Goal: Transaction & Acquisition: Subscribe to service/newsletter

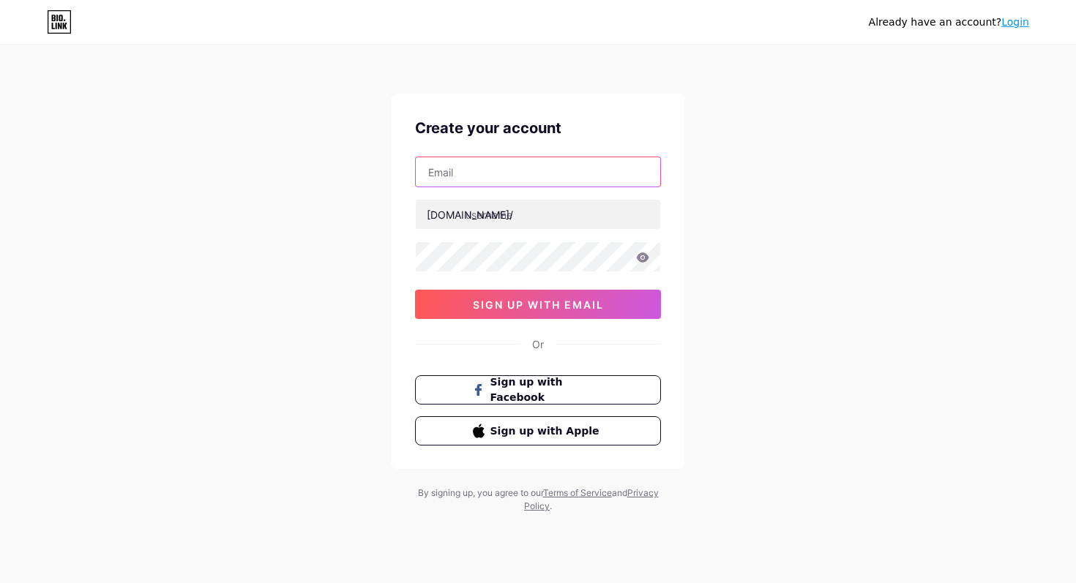
click at [526, 180] on input "text" at bounding box center [538, 171] width 245 height 29
type input "[EMAIL_ADDRESS][DOMAIN_NAME]"
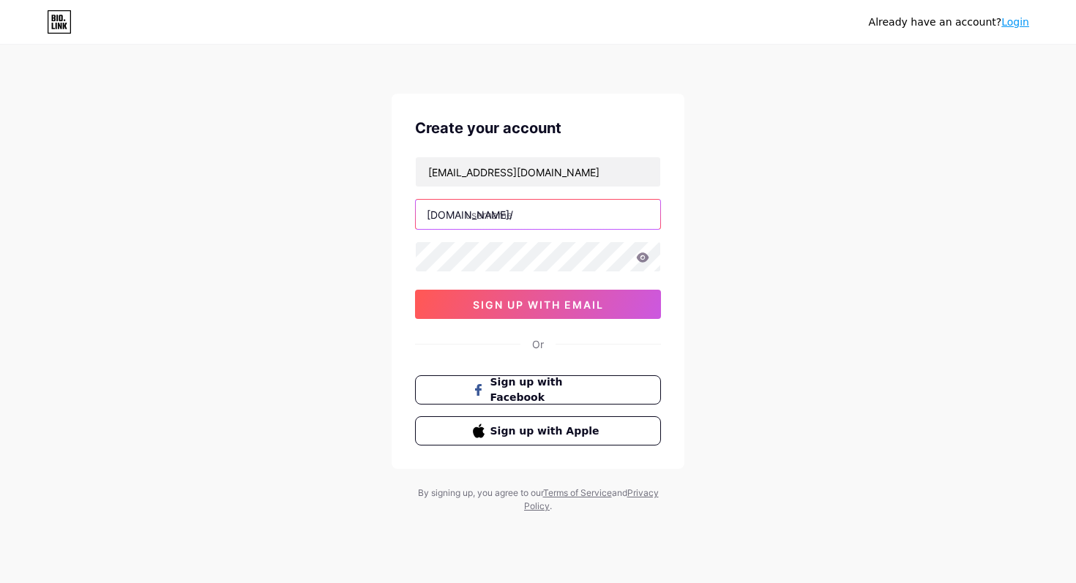
click at [534, 217] on input "text" at bounding box center [538, 214] width 245 height 29
type input "corkheritagepubs"
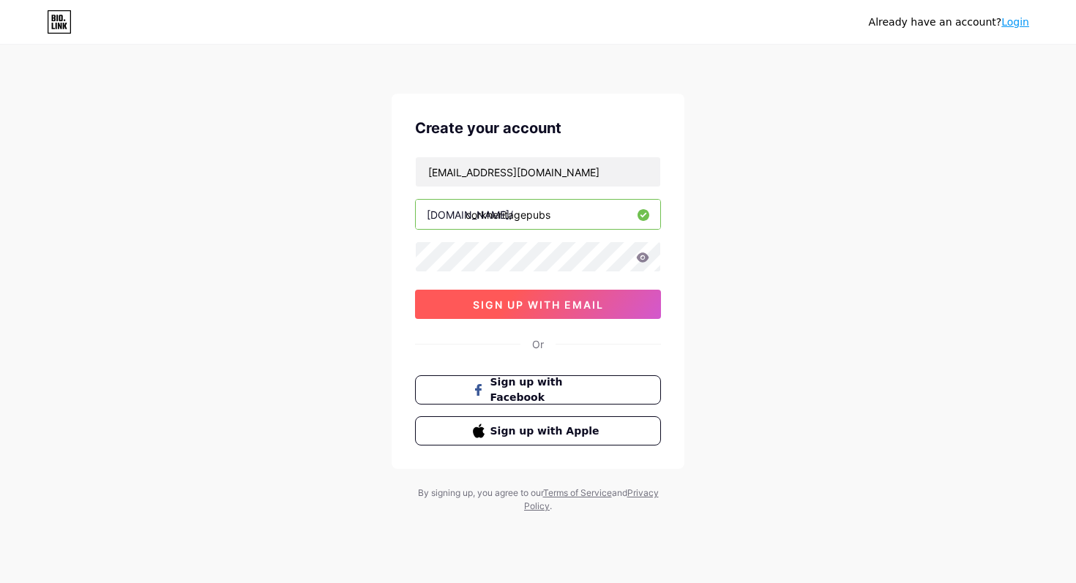
click at [572, 301] on span "sign up with email" at bounding box center [538, 305] width 131 height 12
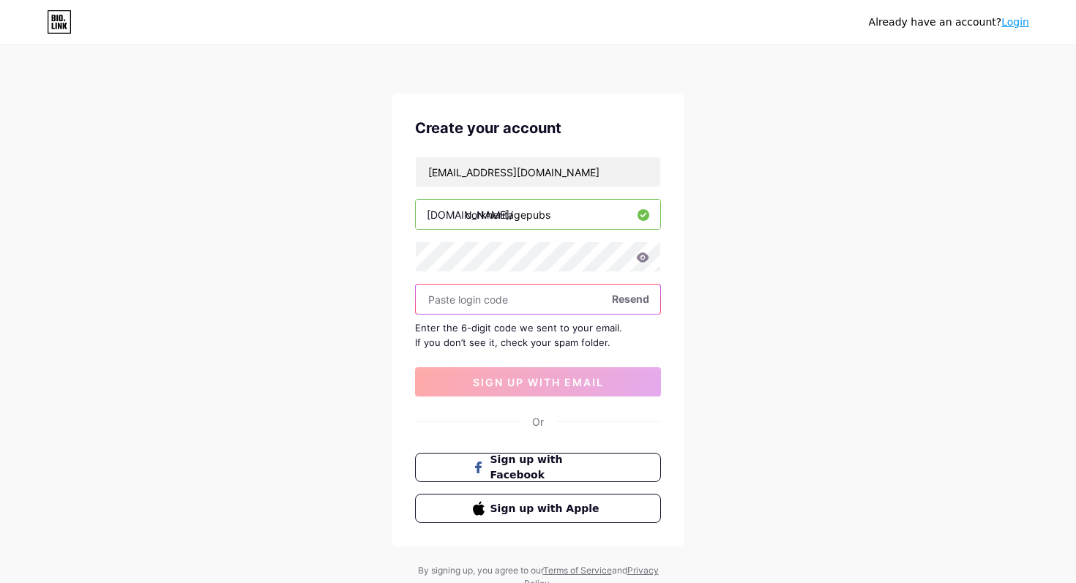
paste input "999210"
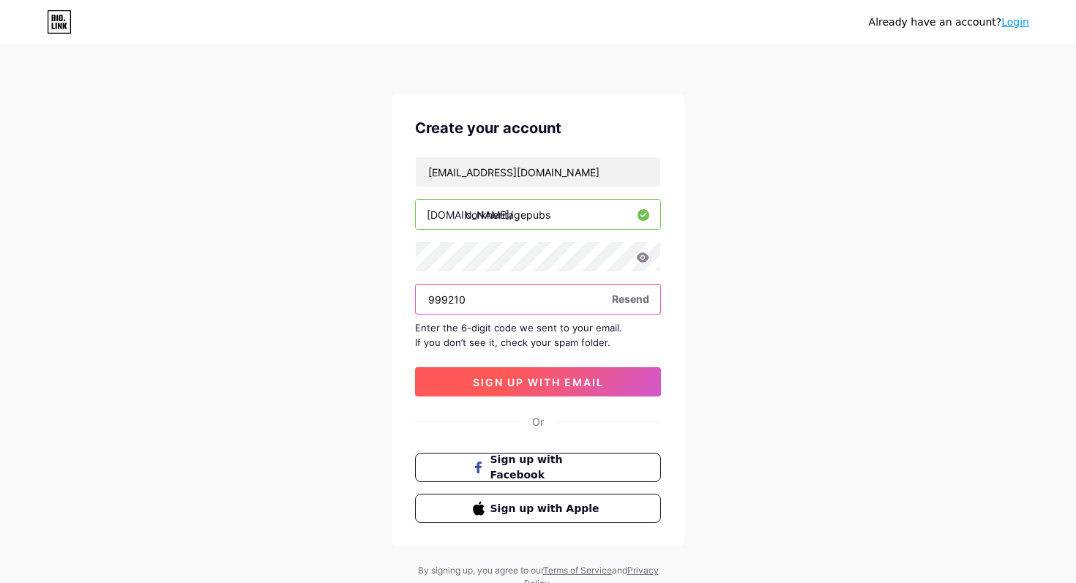
type input "999210"
click at [564, 385] on span "sign up with email" at bounding box center [538, 382] width 131 height 12
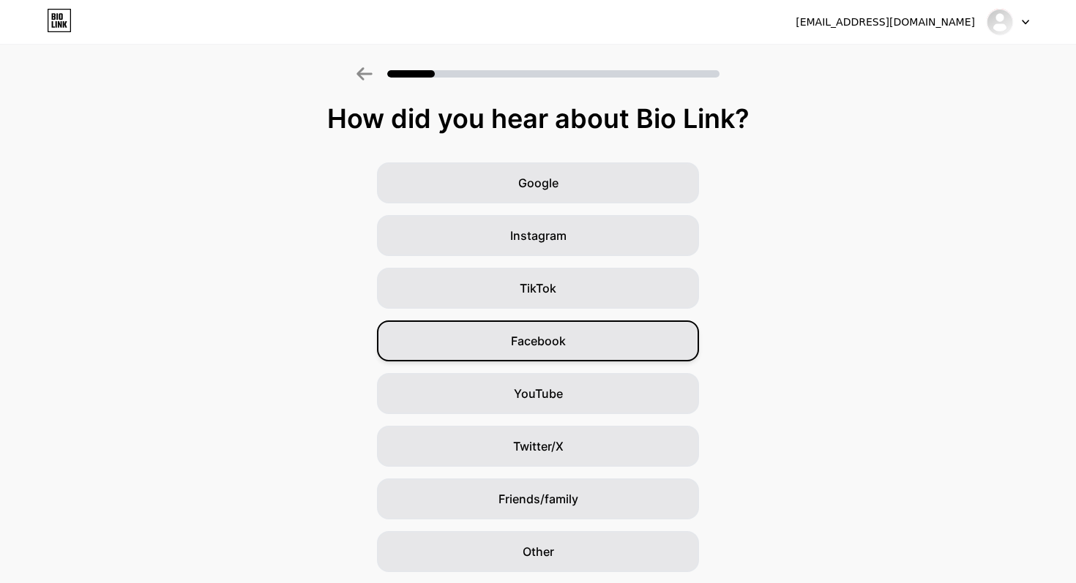
scroll to position [48, 0]
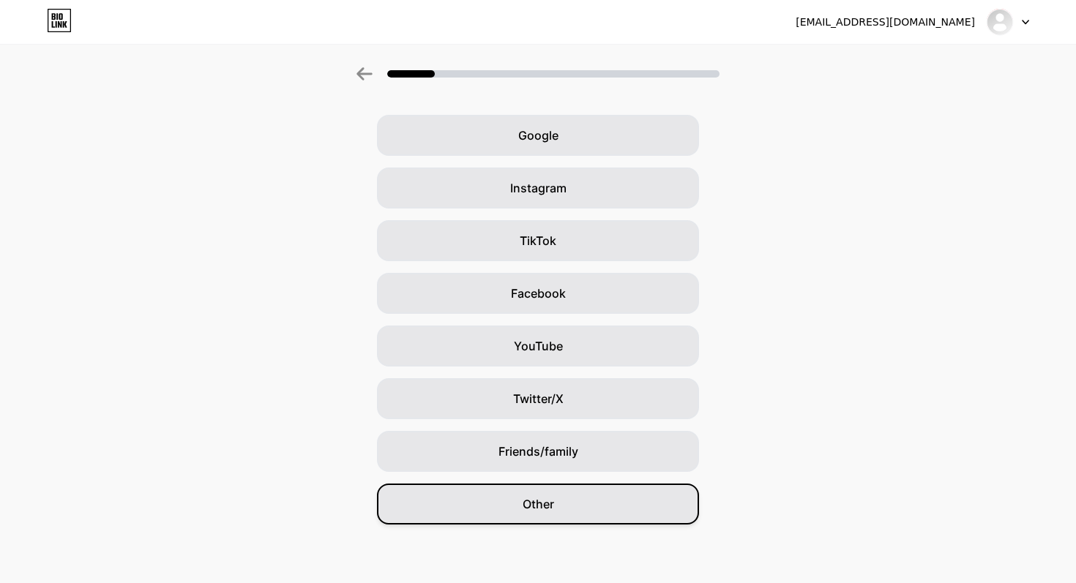
click at [528, 499] on span "Other" at bounding box center [538, 505] width 31 height 18
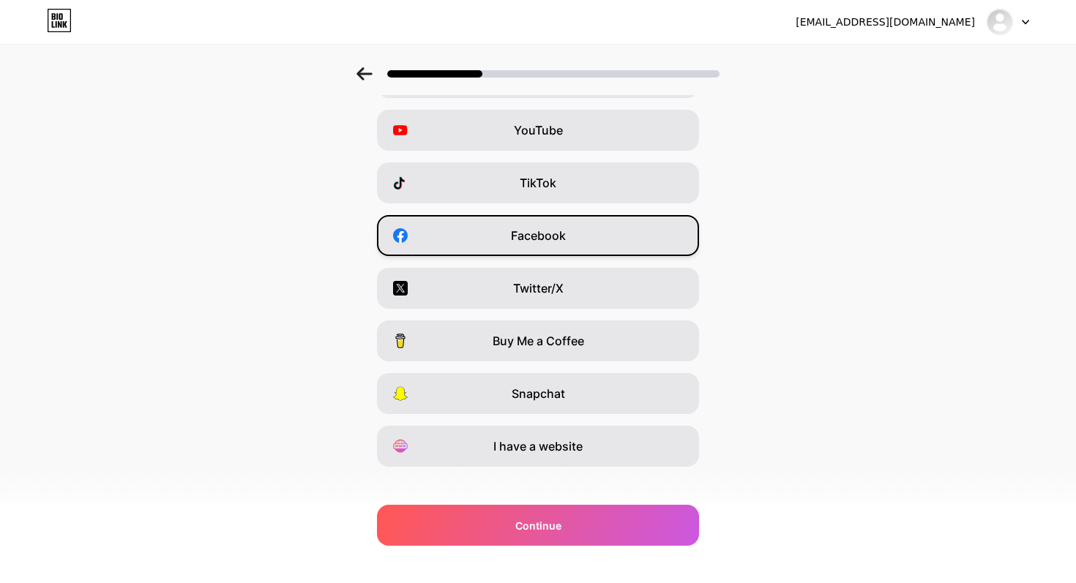
scroll to position [121, 0]
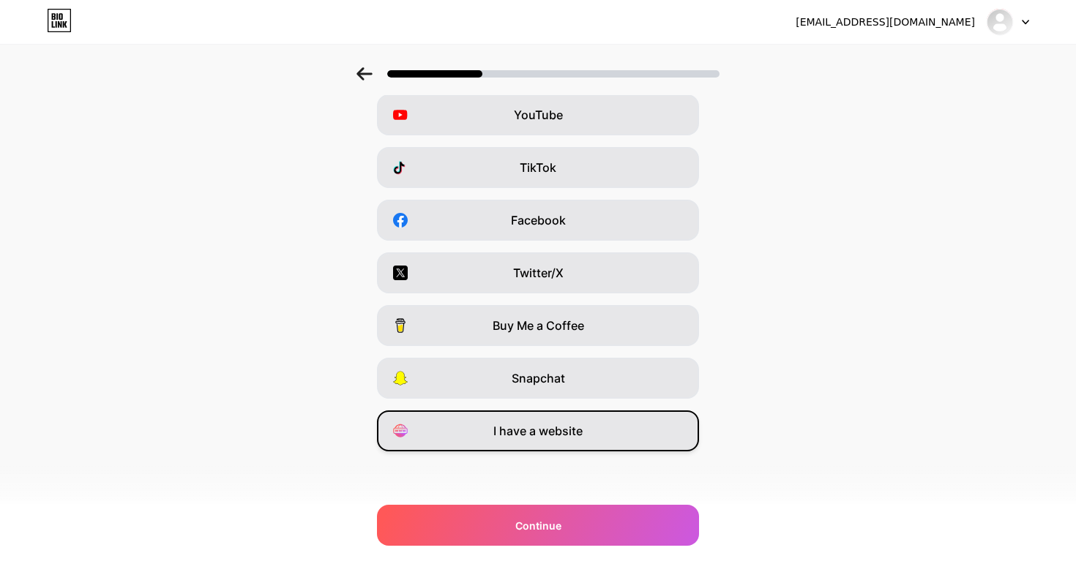
click at [547, 427] on span "I have a website" at bounding box center [537, 431] width 89 height 18
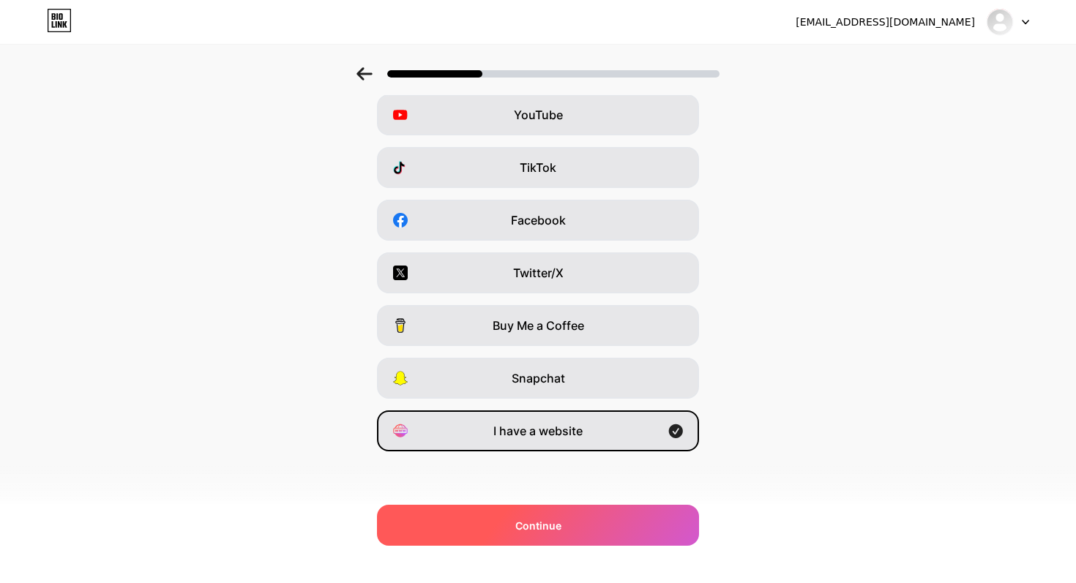
click at [568, 529] on div "Continue" at bounding box center [538, 525] width 322 height 41
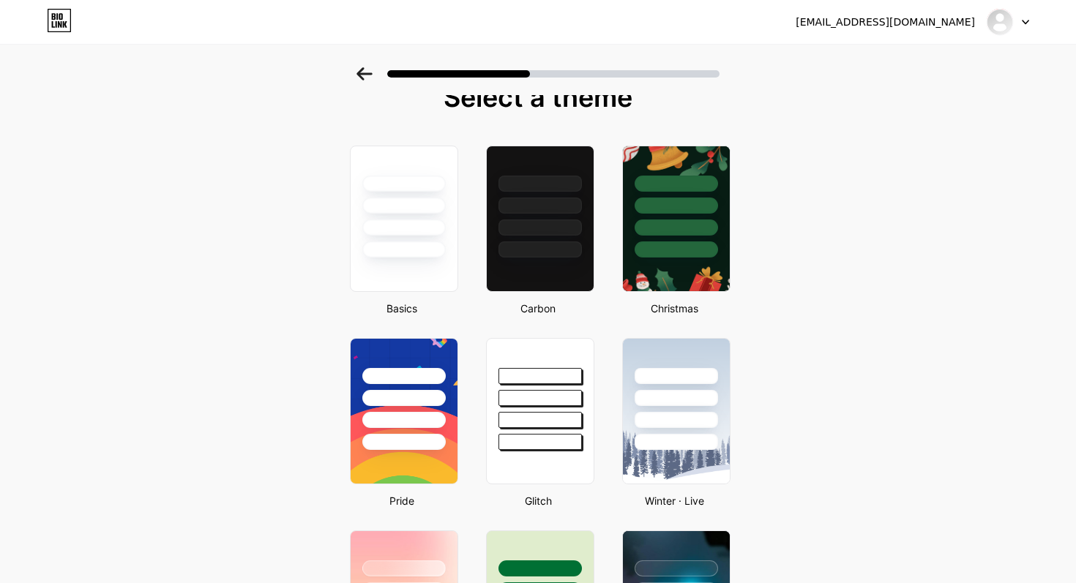
scroll to position [23, 0]
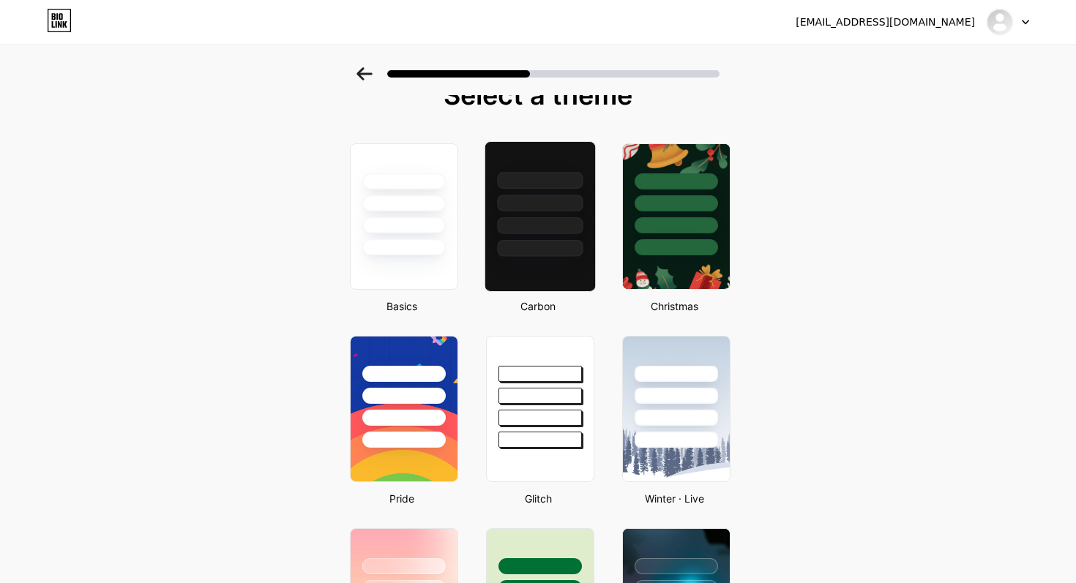
click at [537, 254] on div at bounding box center [540, 248] width 86 height 17
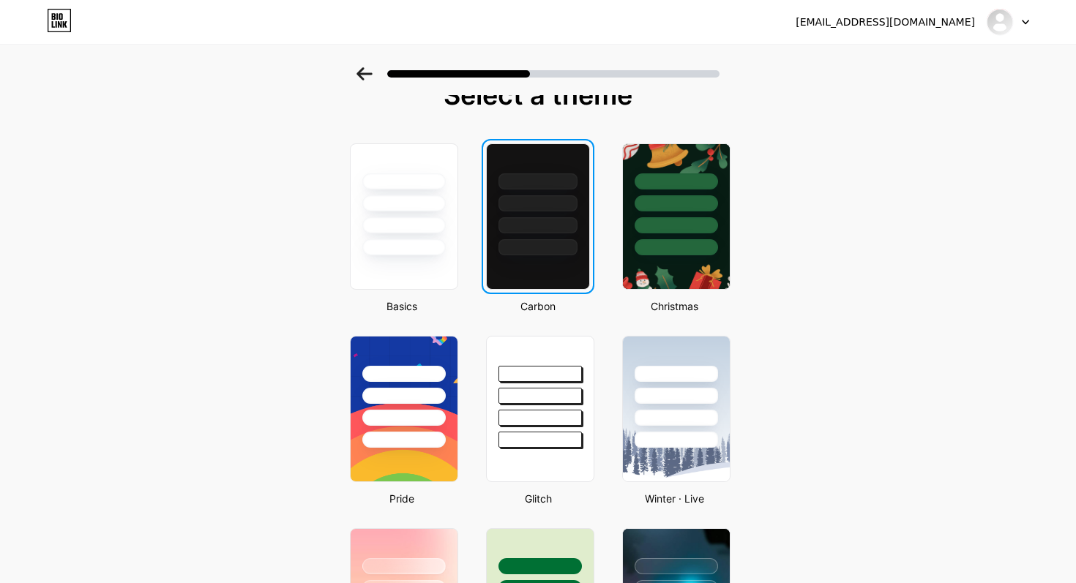
scroll to position [0, 0]
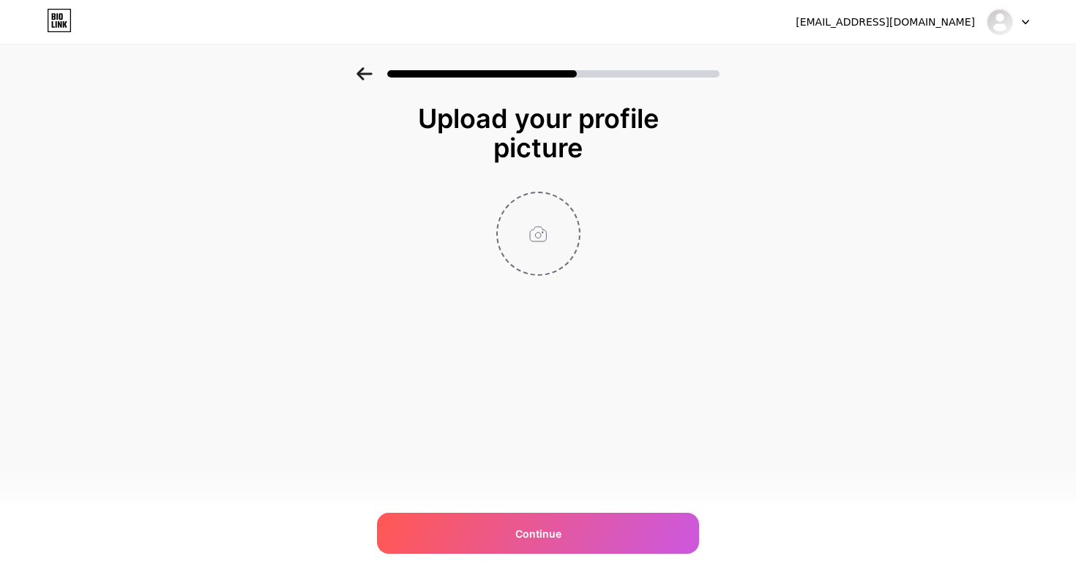
click at [531, 243] on input "file" at bounding box center [538, 233] width 81 height 81
type input "C:\fakepath\JAZZBADGEWEBSITESQUARE.png"
click at [571, 201] on icon at bounding box center [571, 202] width 5 height 5
click at [541, 228] on input "file" at bounding box center [538, 233] width 81 height 81
type input "C:\fakepath\SQAREBLACK.png"
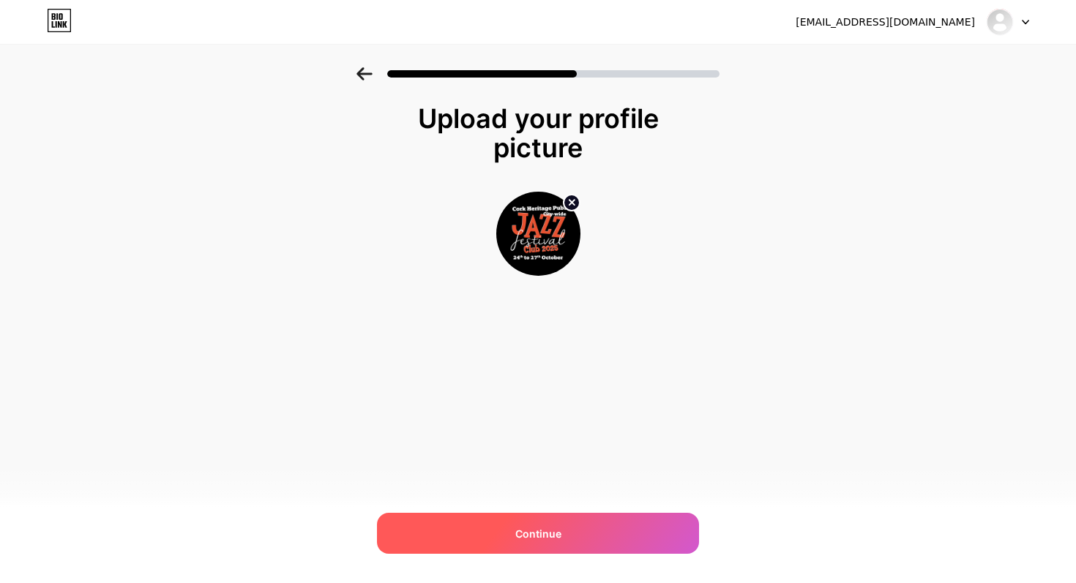
click at [561, 532] on div "Continue" at bounding box center [538, 533] width 322 height 41
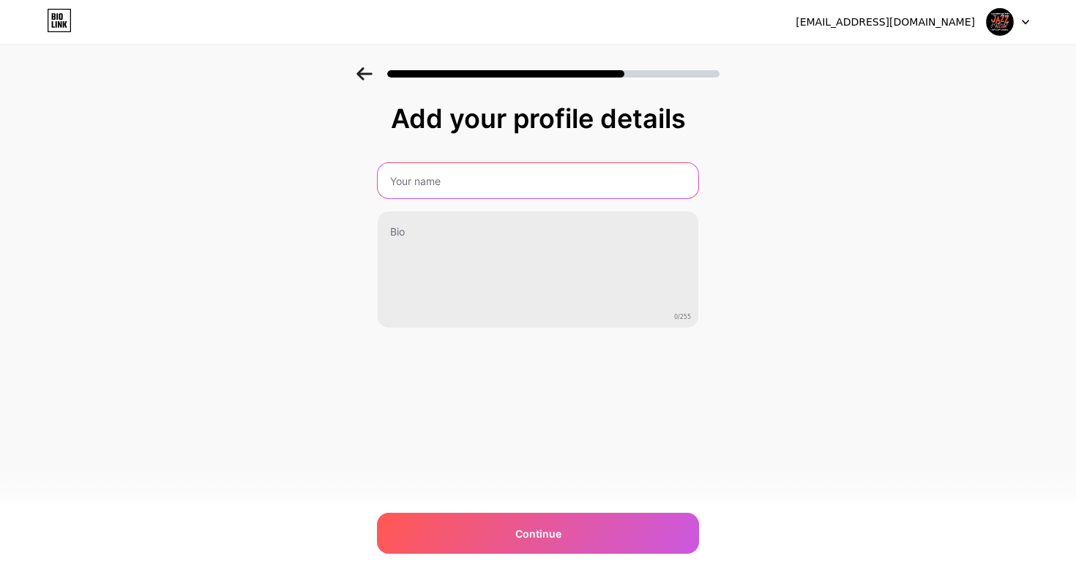
click at [480, 195] on input "text" at bounding box center [538, 180] width 321 height 35
type input "Cork Heritage Pubs City-Wide Jazz Festival Club"
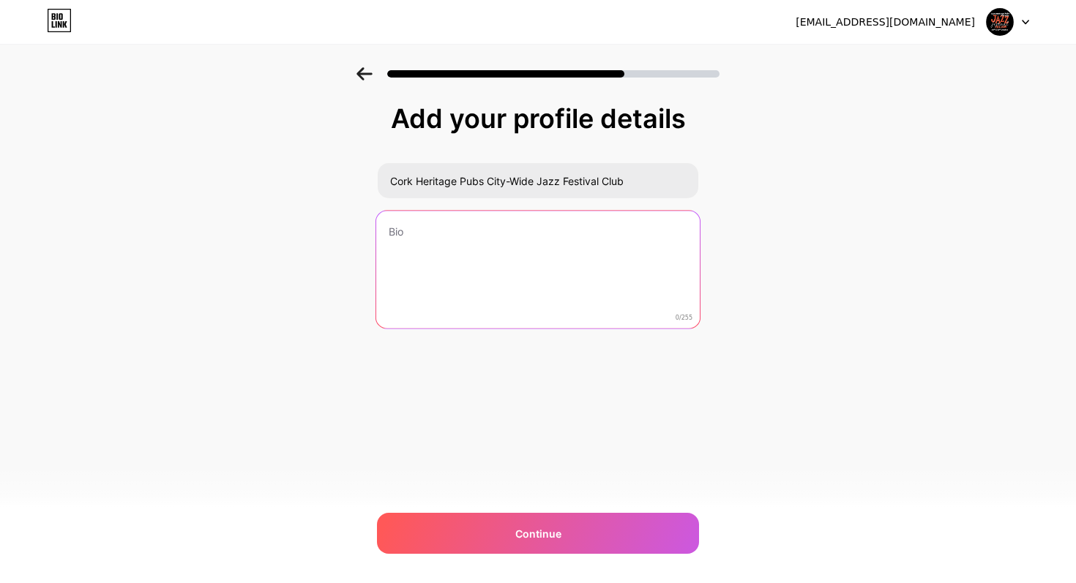
click at [435, 239] on textarea at bounding box center [538, 270] width 324 height 119
paste textarea "This is your definitive guide to Cork Heritage City Wide Jazz Festival 2025- Le…"
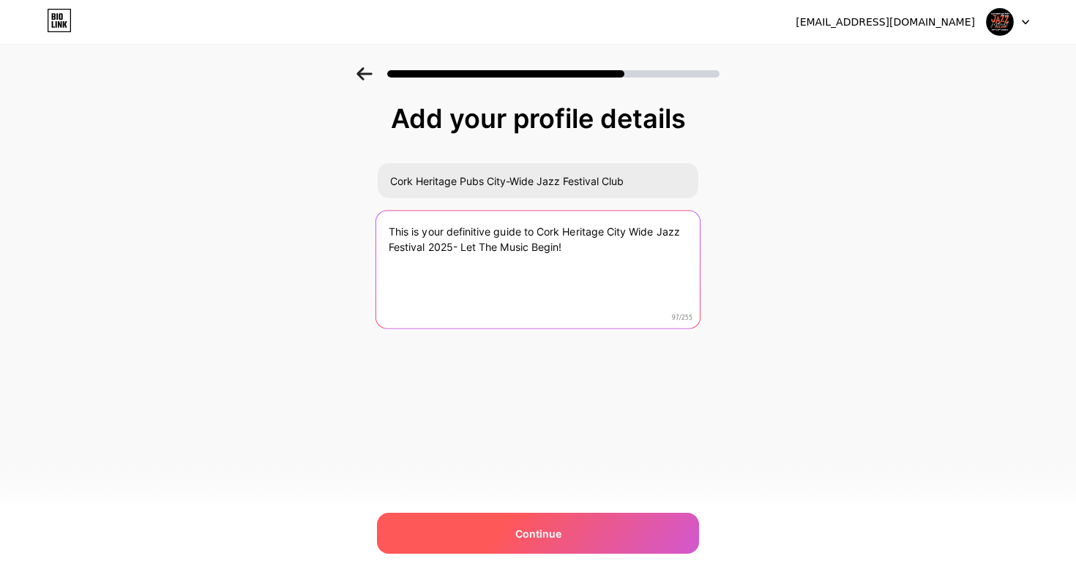
type textarea "This is your definitive guide to Cork Heritage City Wide Jazz Festival 2025- Le…"
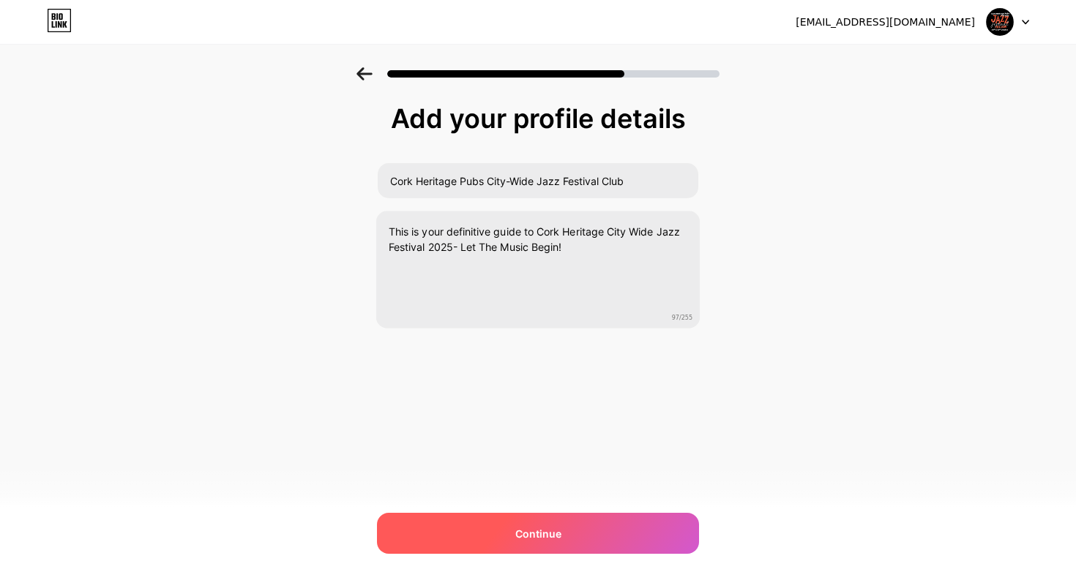
click at [589, 535] on div "Continue" at bounding box center [538, 533] width 322 height 41
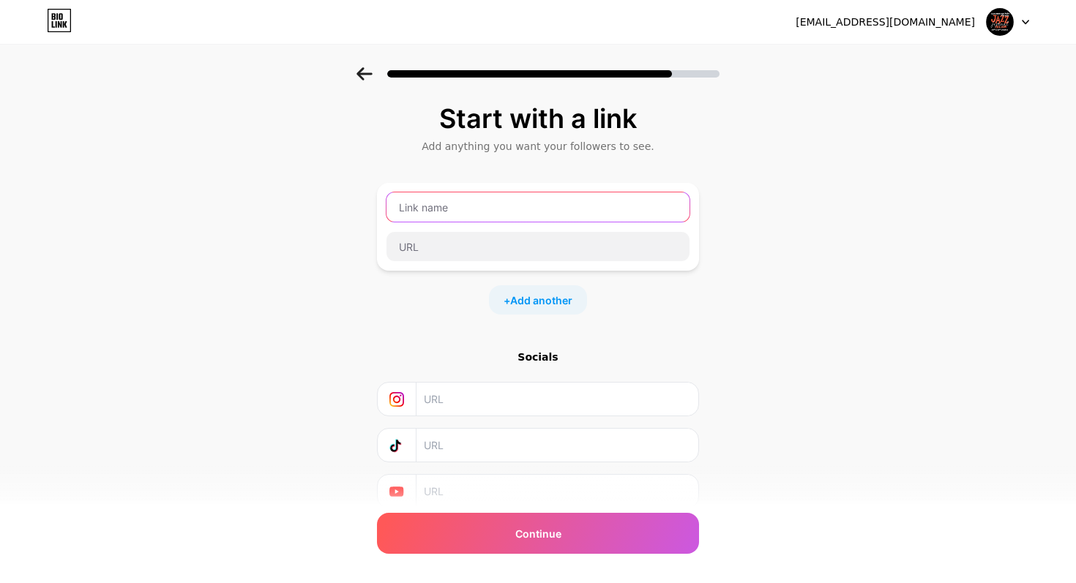
click at [496, 209] on input "text" at bounding box center [538, 207] width 303 height 29
paste input "Welcome to [GEOGRAPHIC_DATA]! Reduce Your Beer Miles With Local Rising Sons Bre…"
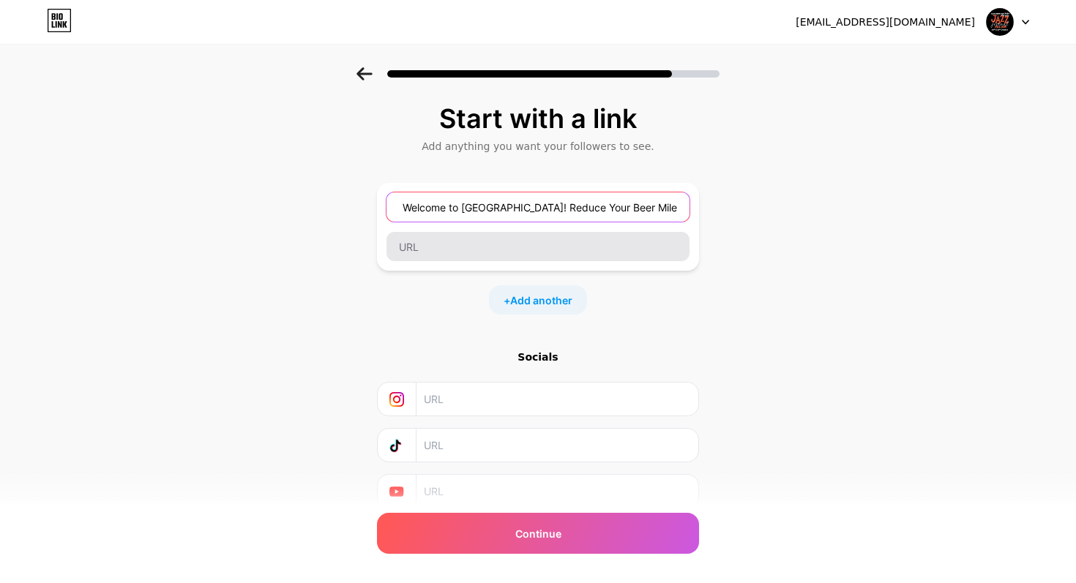
type input "Welcome to [GEOGRAPHIC_DATA]! Reduce Your Beer Miles With Local Rising Sons Bre…"
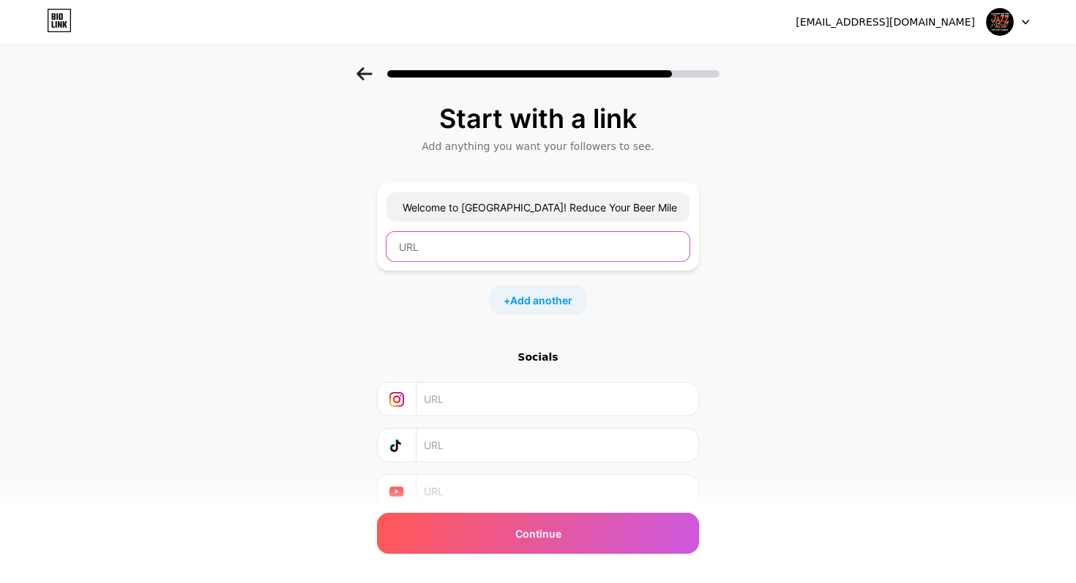
click at [429, 245] on input "text" at bounding box center [538, 246] width 303 height 29
paste input "[URL][DOMAIN_NAME]"
type input "[URL][DOMAIN_NAME]"
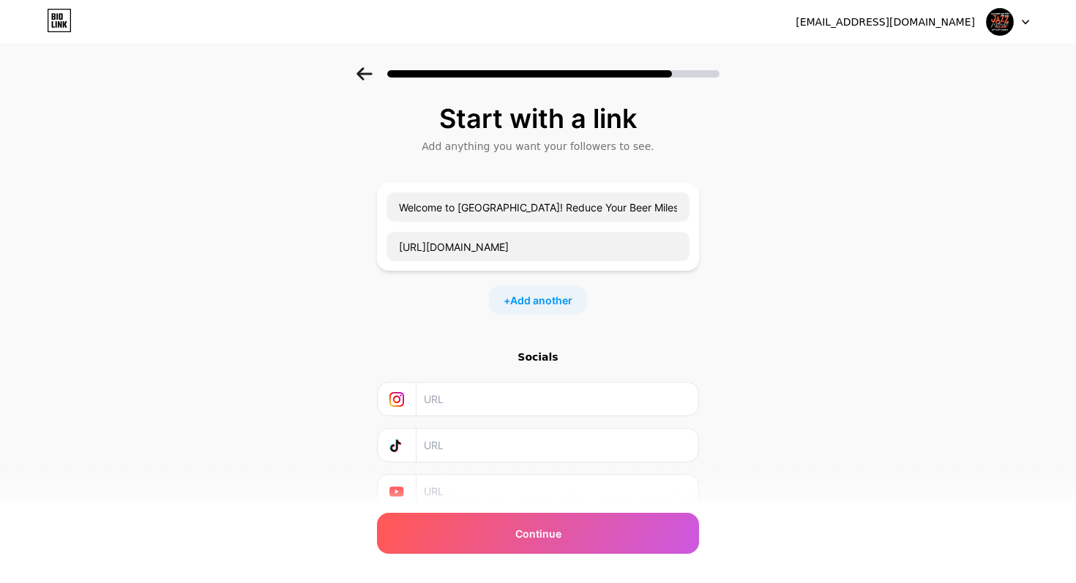
scroll to position [0, 0]
click at [520, 291] on div "+ Add another" at bounding box center [538, 300] width 98 height 29
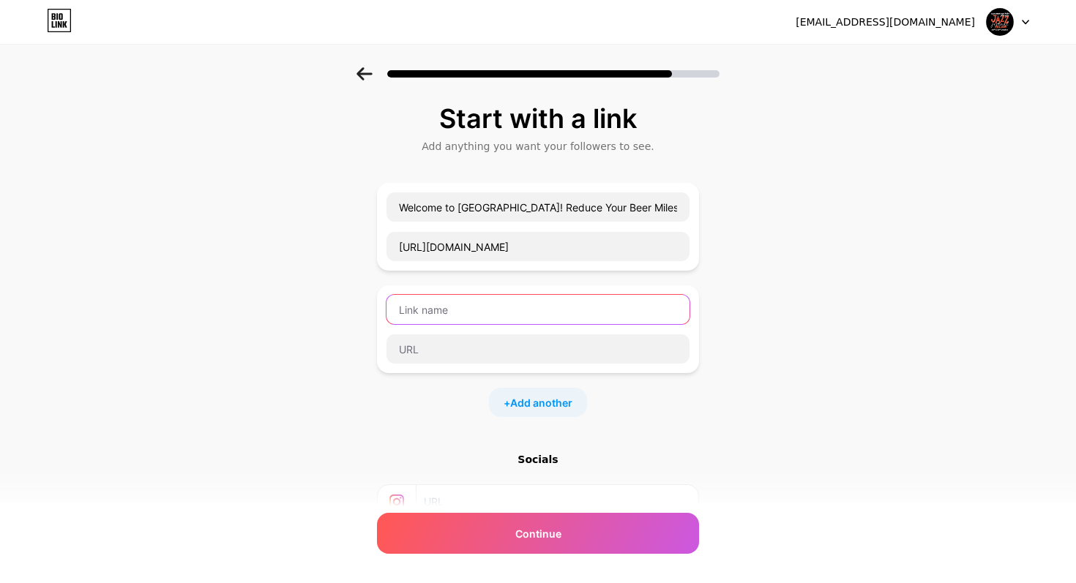
click at [495, 310] on input "text" at bounding box center [538, 309] width 303 height 29
paste input "Cork Heritage Pubs City Wide Jazz Festival Club 2025"
click at [520, 307] on input "Cork Heritage Pubs City Wide Jazz Festival Club 2025" at bounding box center [538, 309] width 303 height 29
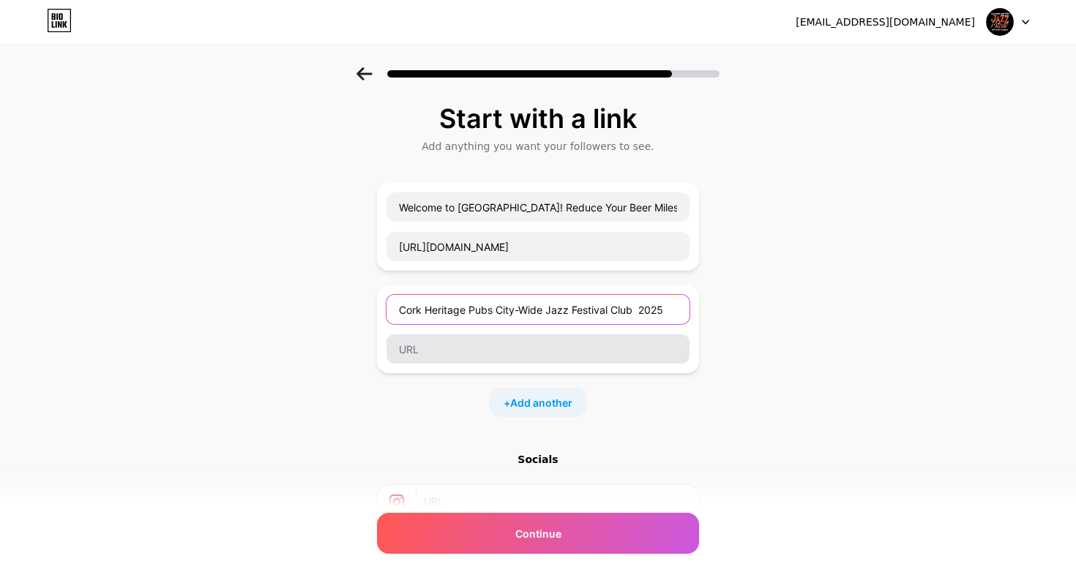
type input "Cork Heritage Pubs City-Wide Jazz Festival Club 2025"
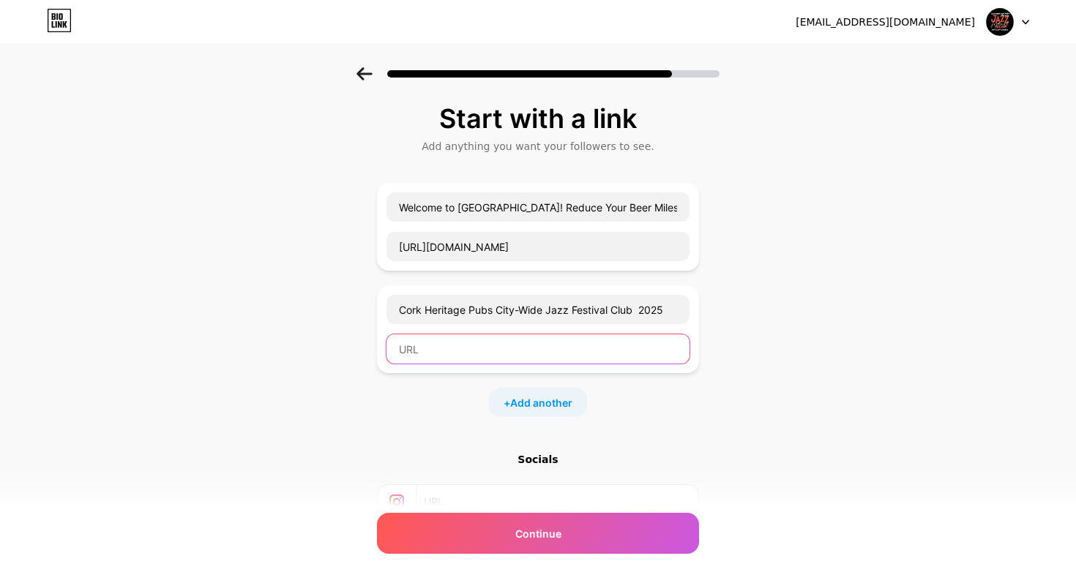
click at [537, 355] on input "text" at bounding box center [538, 349] width 303 height 29
paste input "[URL][DOMAIN_NAME]"
type input "[URL][DOMAIN_NAME]"
click at [554, 400] on span "Add another" at bounding box center [541, 402] width 62 height 15
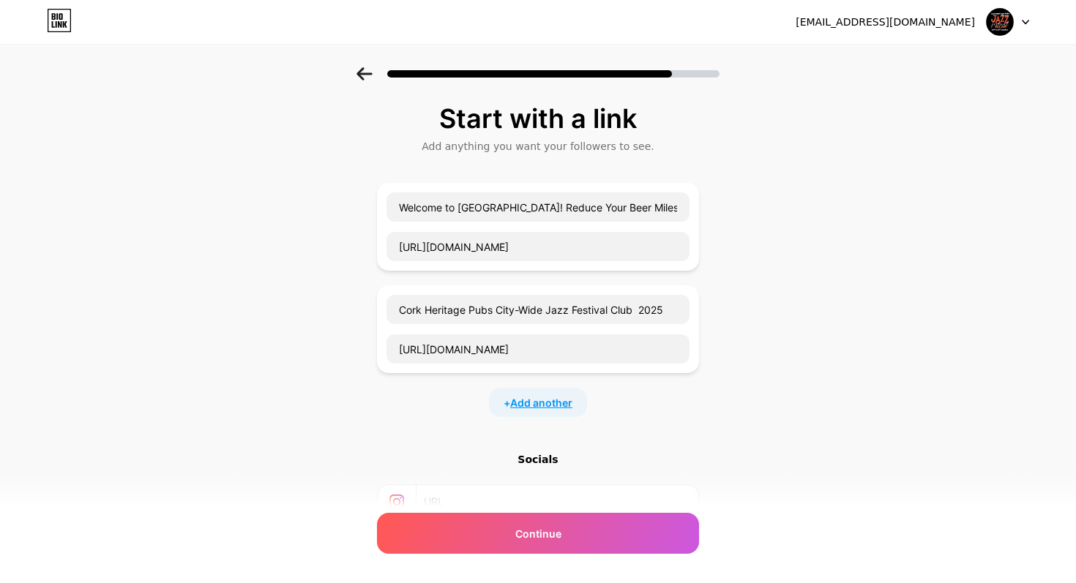
scroll to position [0, 0]
click at [554, 400] on input "text" at bounding box center [538, 412] width 303 height 29
paste input "Map Of All The Best Heritage Pubs In [GEOGRAPHIC_DATA]"
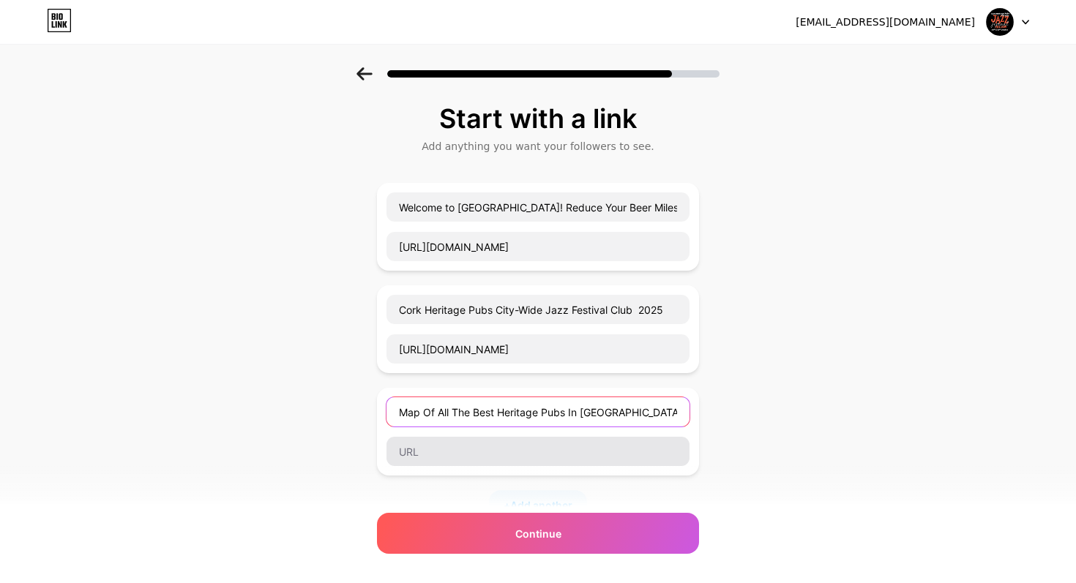
type input "Map Of All The Best Heritage Pubs In [GEOGRAPHIC_DATA]"
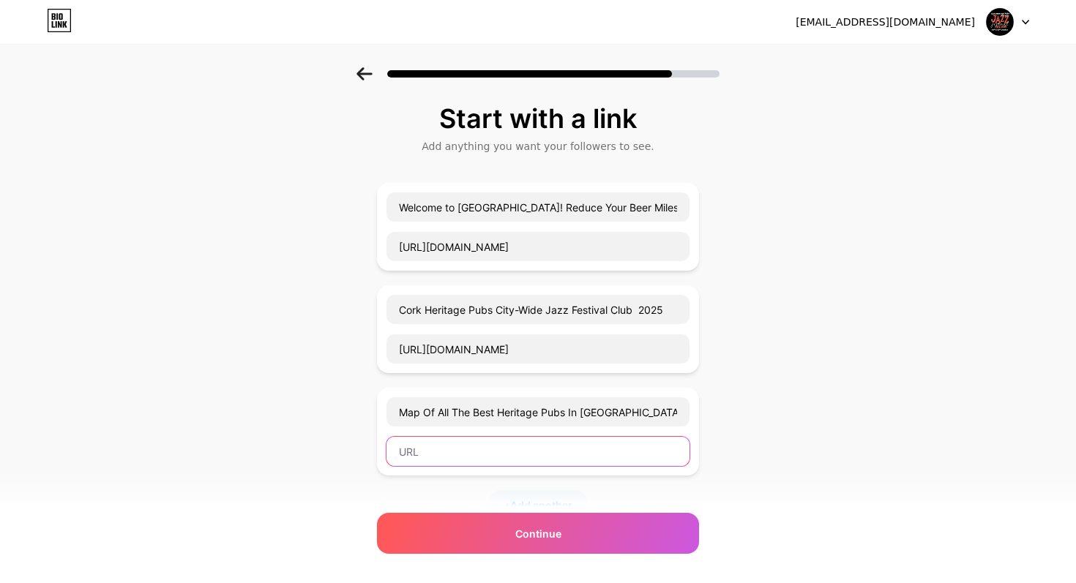
click at [493, 447] on input "text" at bounding box center [538, 451] width 303 height 29
paste input "[URL][DOMAIN_NAME]"
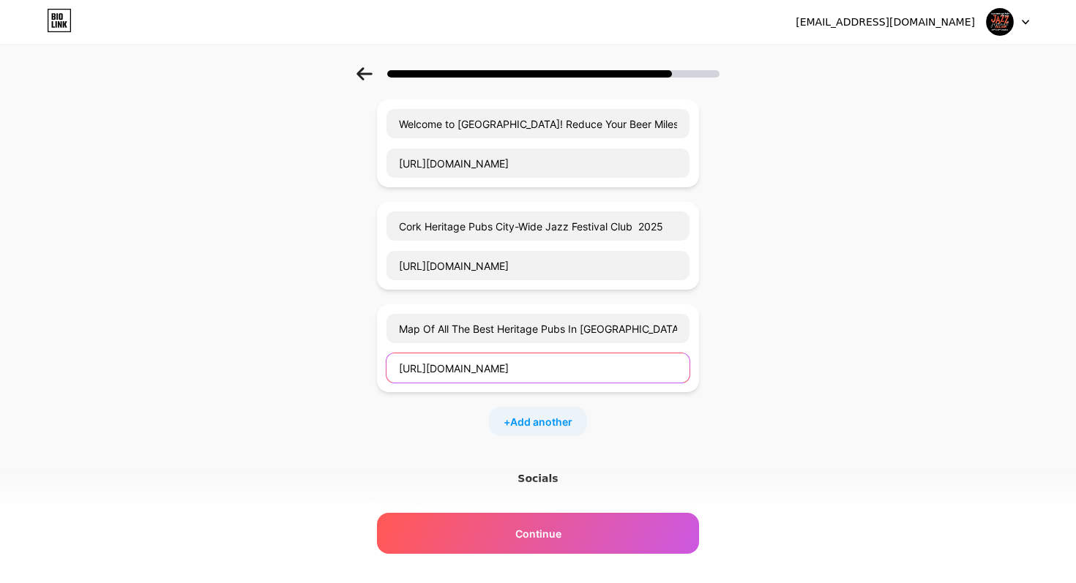
scroll to position [85, 0]
type input "[URL][DOMAIN_NAME]"
click at [540, 420] on span "Add another" at bounding box center [541, 420] width 62 height 15
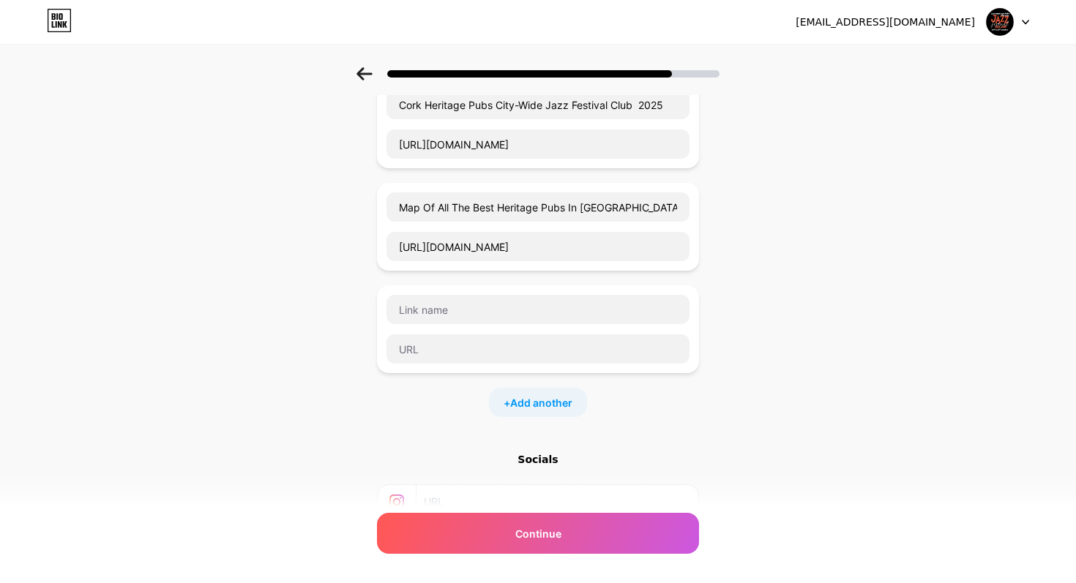
scroll to position [208, 0]
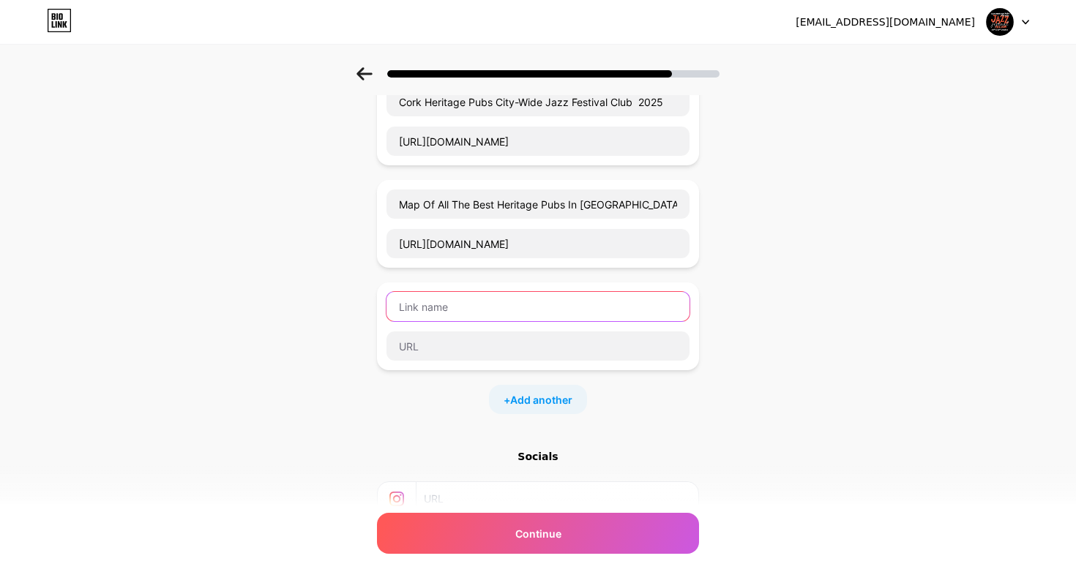
click at [481, 307] on input "text" at bounding box center [538, 306] width 303 height 29
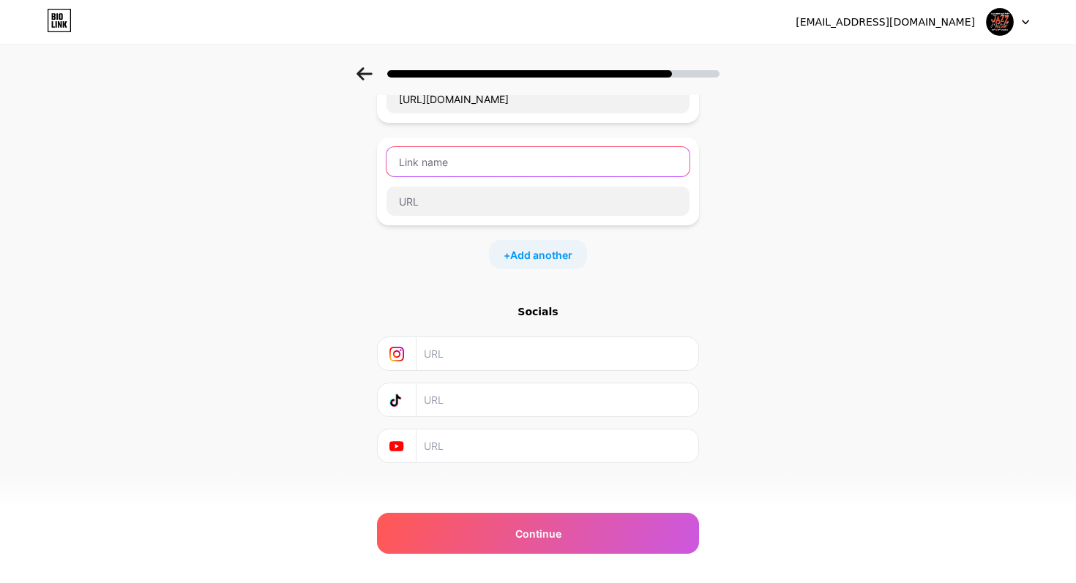
scroll to position [365, 0]
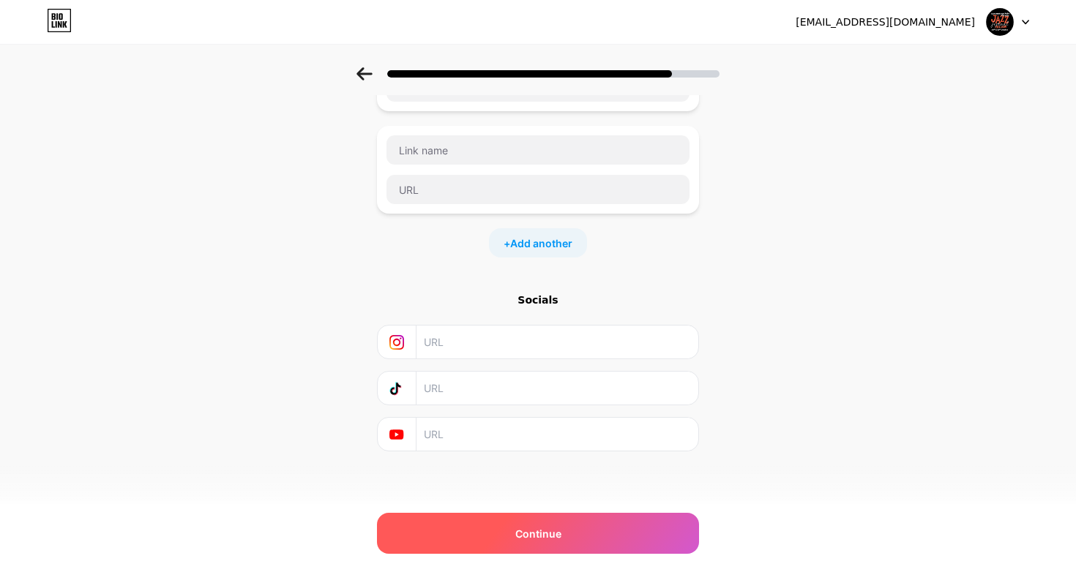
click at [522, 527] on span "Continue" at bounding box center [538, 533] width 46 height 15
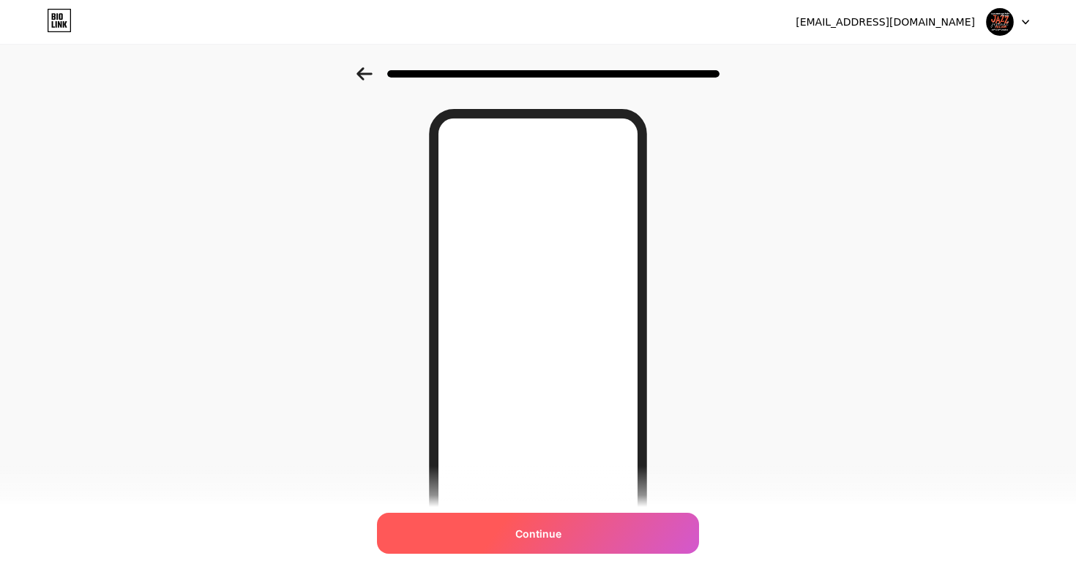
scroll to position [0, 0]
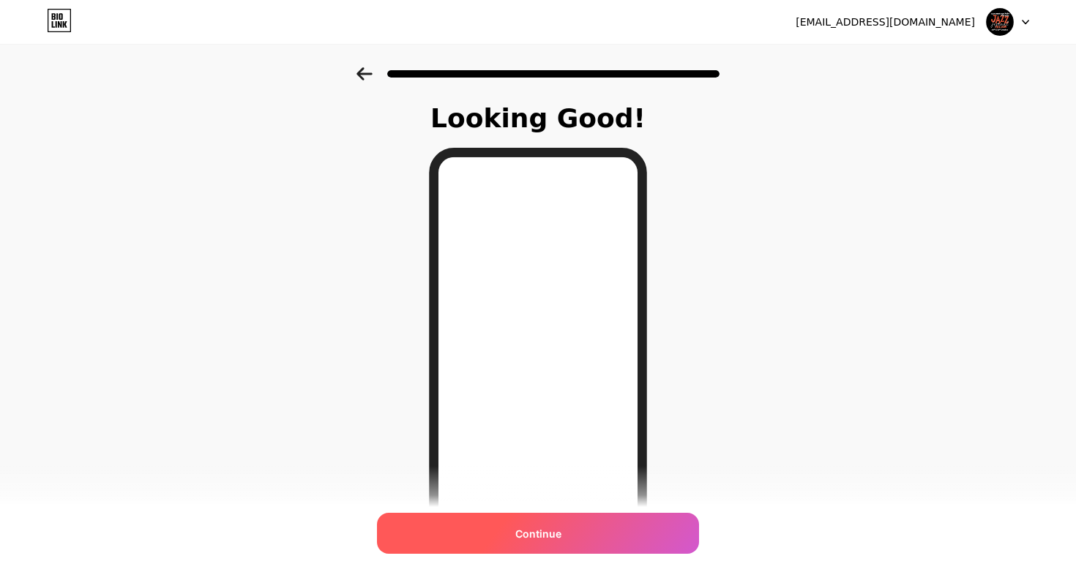
click at [558, 539] on span "Continue" at bounding box center [538, 533] width 46 height 15
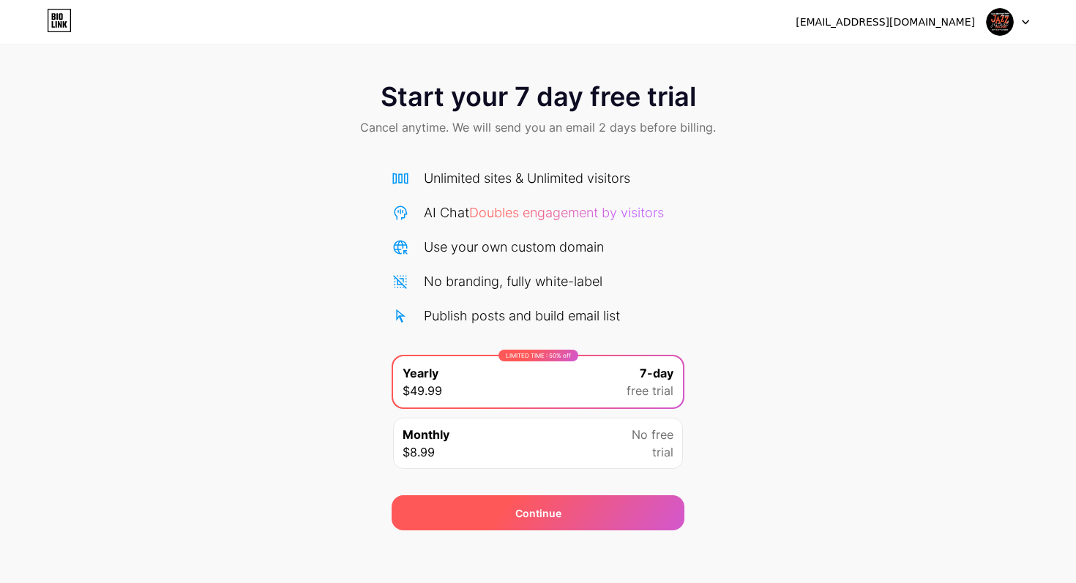
scroll to position [6, 0]
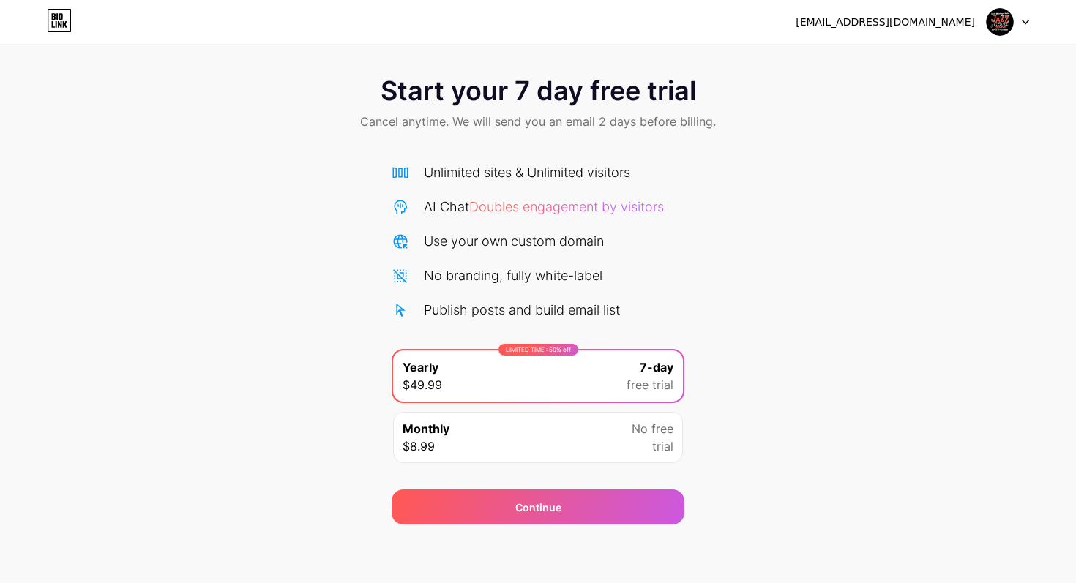
click at [575, 439] on div "Monthly $8.99 No free trial" at bounding box center [538, 437] width 290 height 51
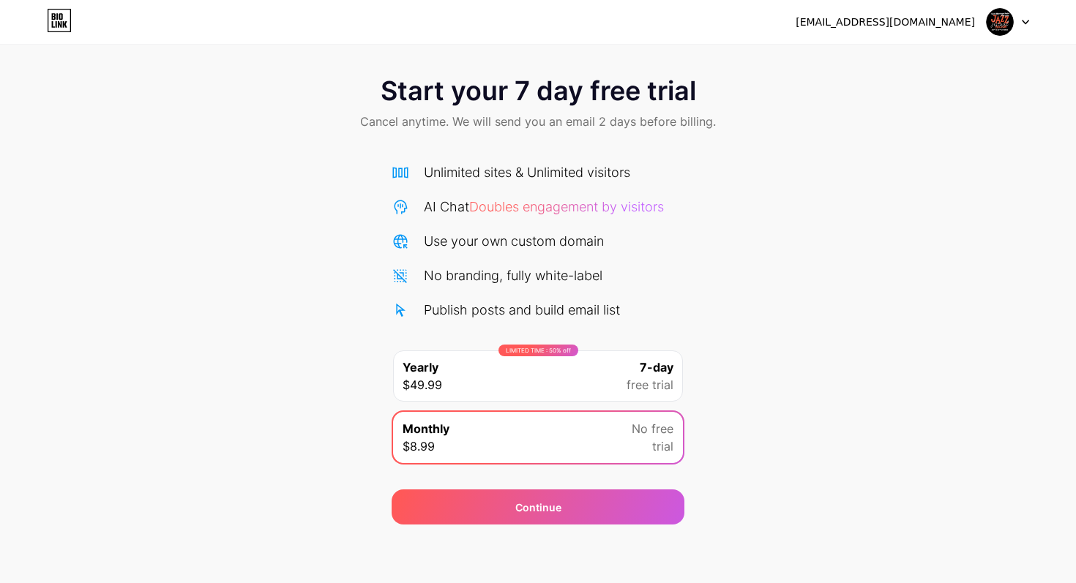
click at [578, 391] on div "LIMITED TIME : 50% off Yearly $49.99 7-day free trial" at bounding box center [538, 376] width 290 height 51
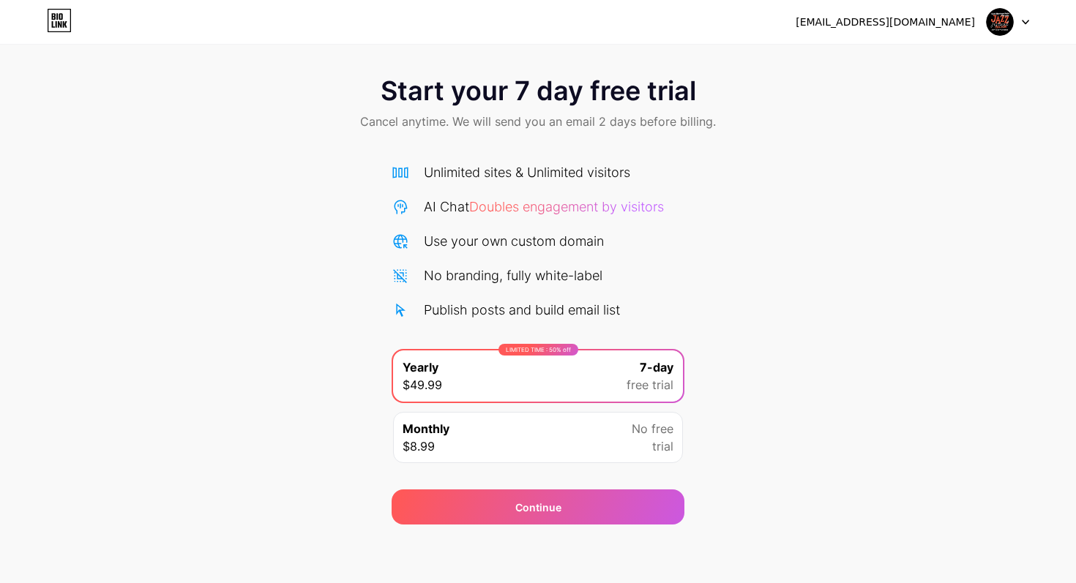
click at [577, 426] on div "Monthly $8.99 No free trial" at bounding box center [538, 437] width 290 height 51
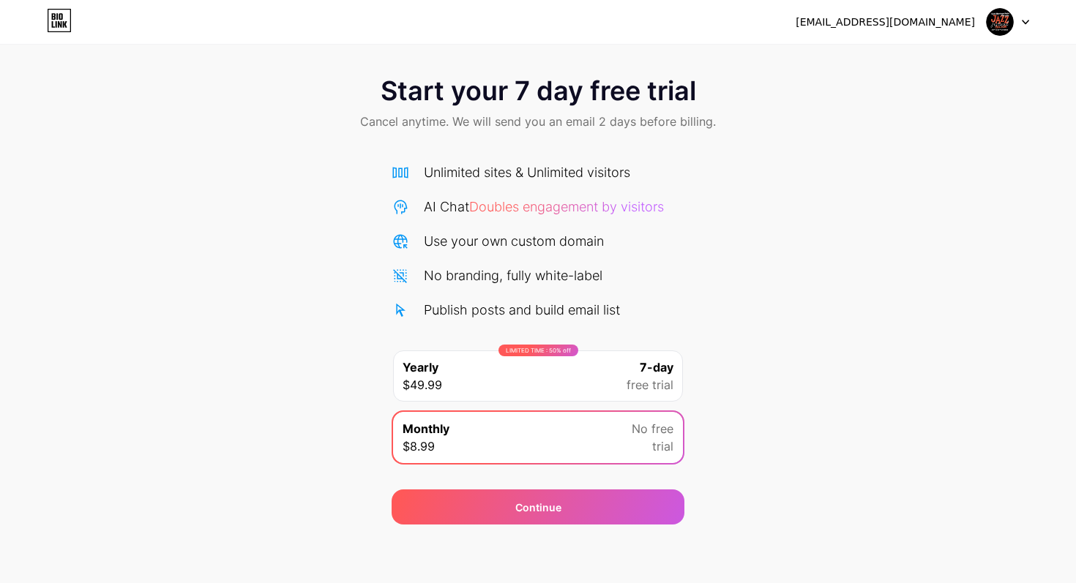
scroll to position [0, 0]
